Goal: Navigation & Orientation: Find specific page/section

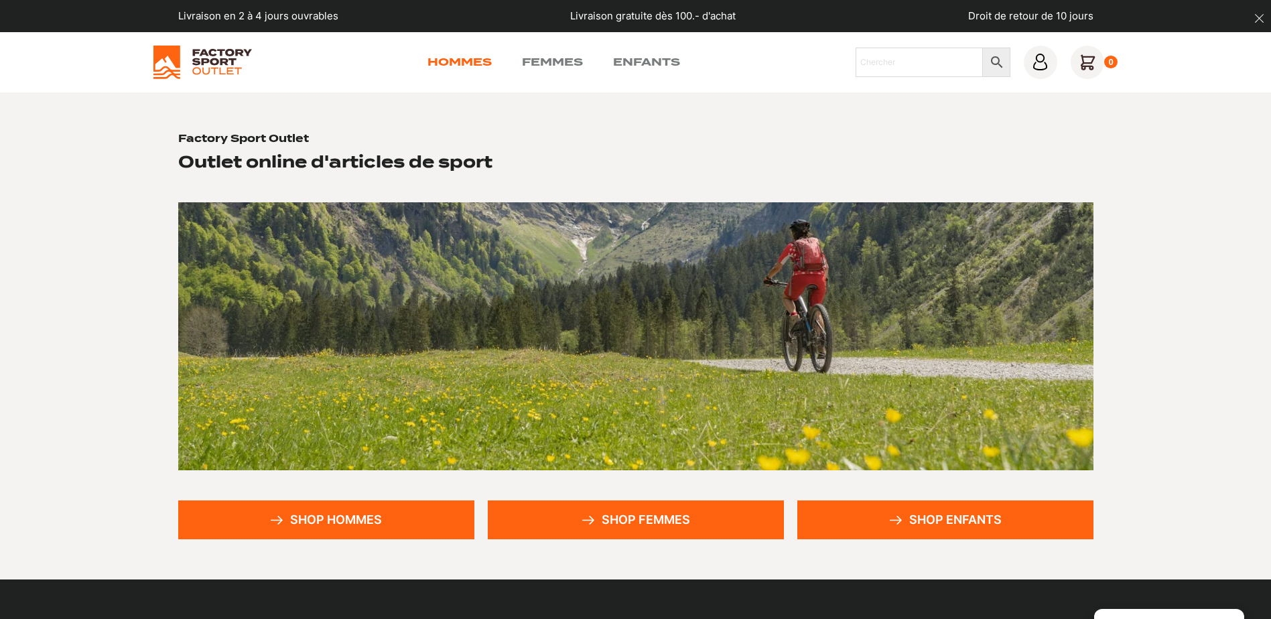
click at [450, 60] on link "Hommes" at bounding box center [459, 62] width 64 height 16
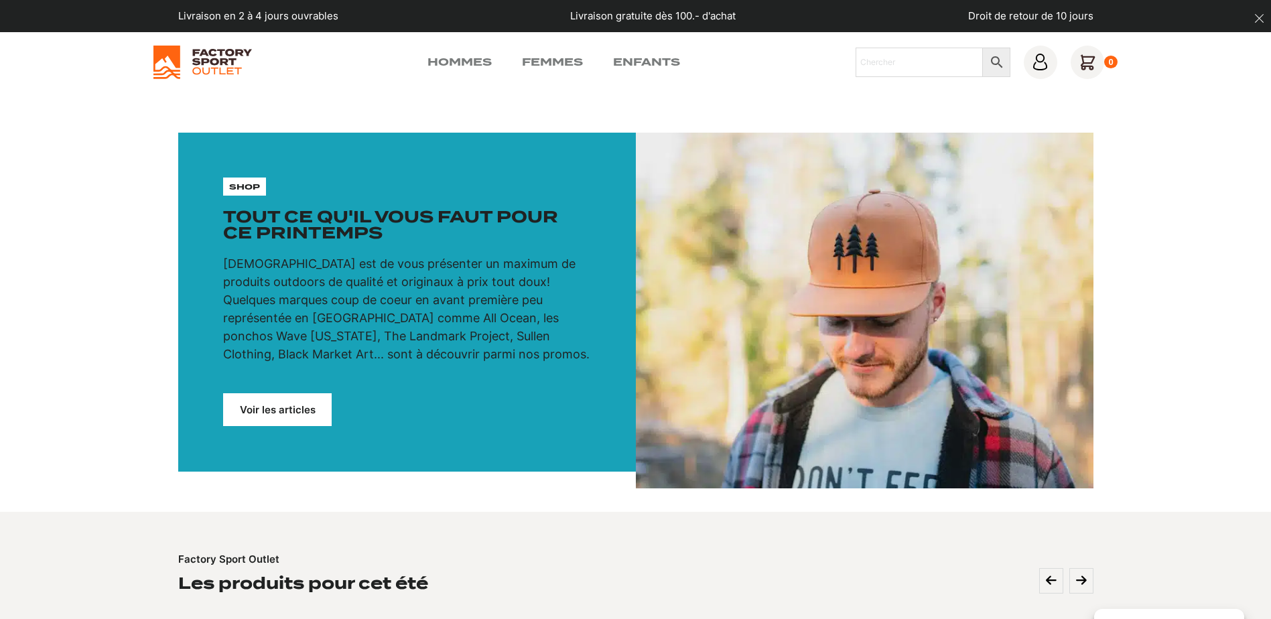
click at [289, 415] on link "Voir les articles" at bounding box center [277, 409] width 109 height 33
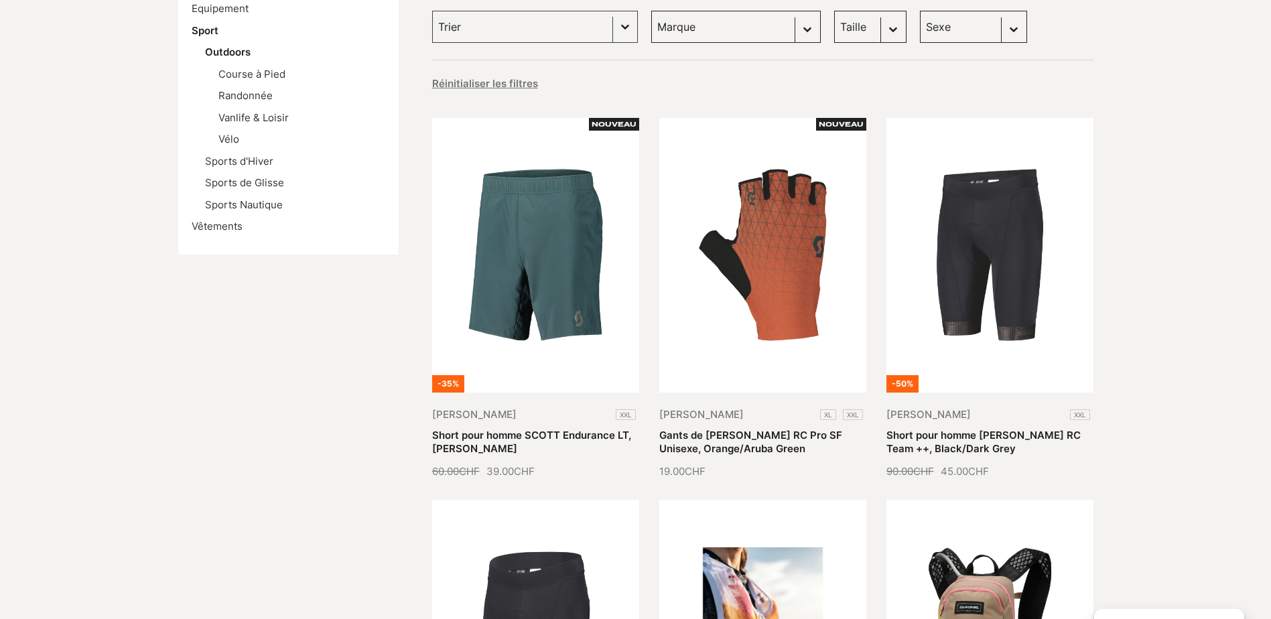
scroll to position [268, 0]
